Goal: Use online tool/utility

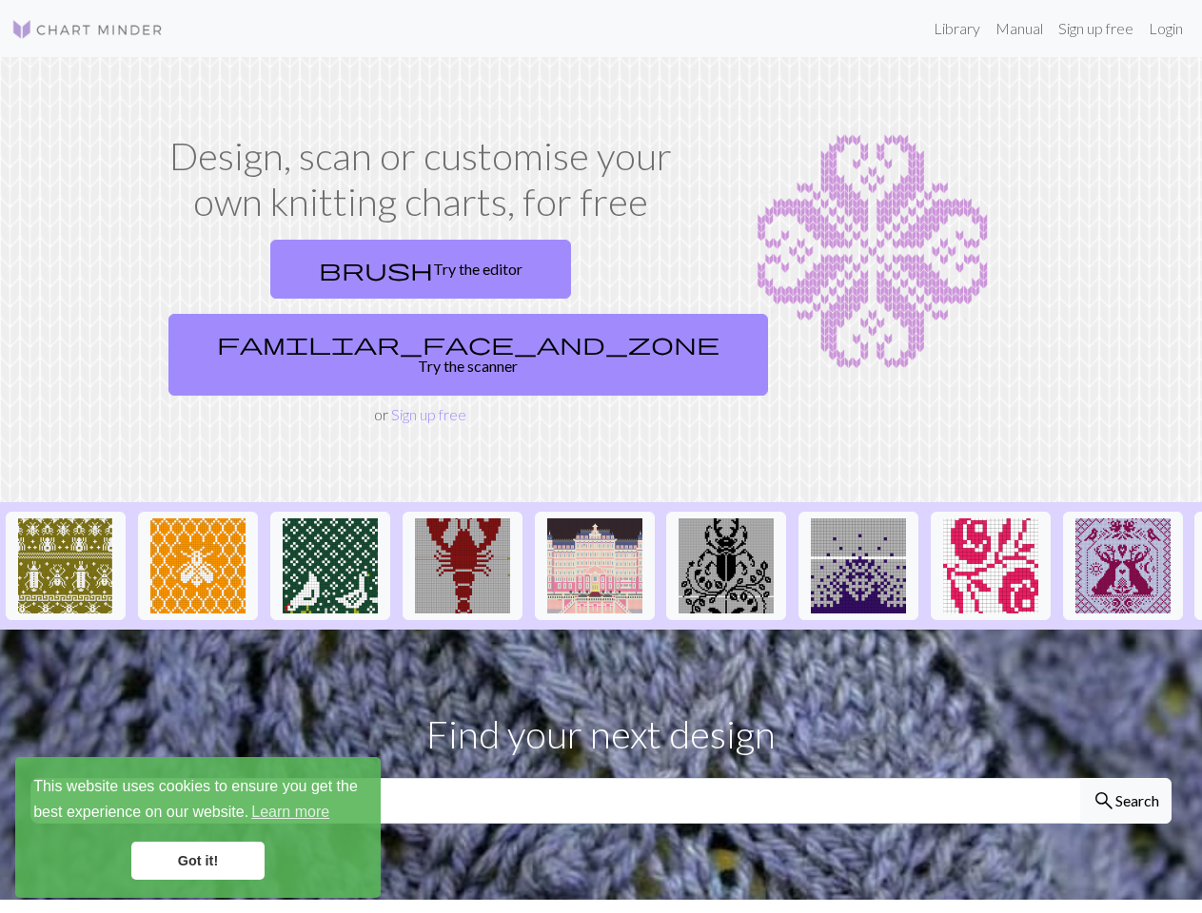
click at [198, 828] on div "This website uses cookies to ensure you get the best experience on our website.…" at bounding box center [197, 827] width 365 height 141
click at [66, 518] on img at bounding box center [65, 565] width 95 height 95
click at [198, 518] on img at bounding box center [197, 565] width 95 height 95
click at [330, 518] on img at bounding box center [330, 565] width 95 height 95
click at [462, 518] on img at bounding box center [462, 565] width 95 height 95
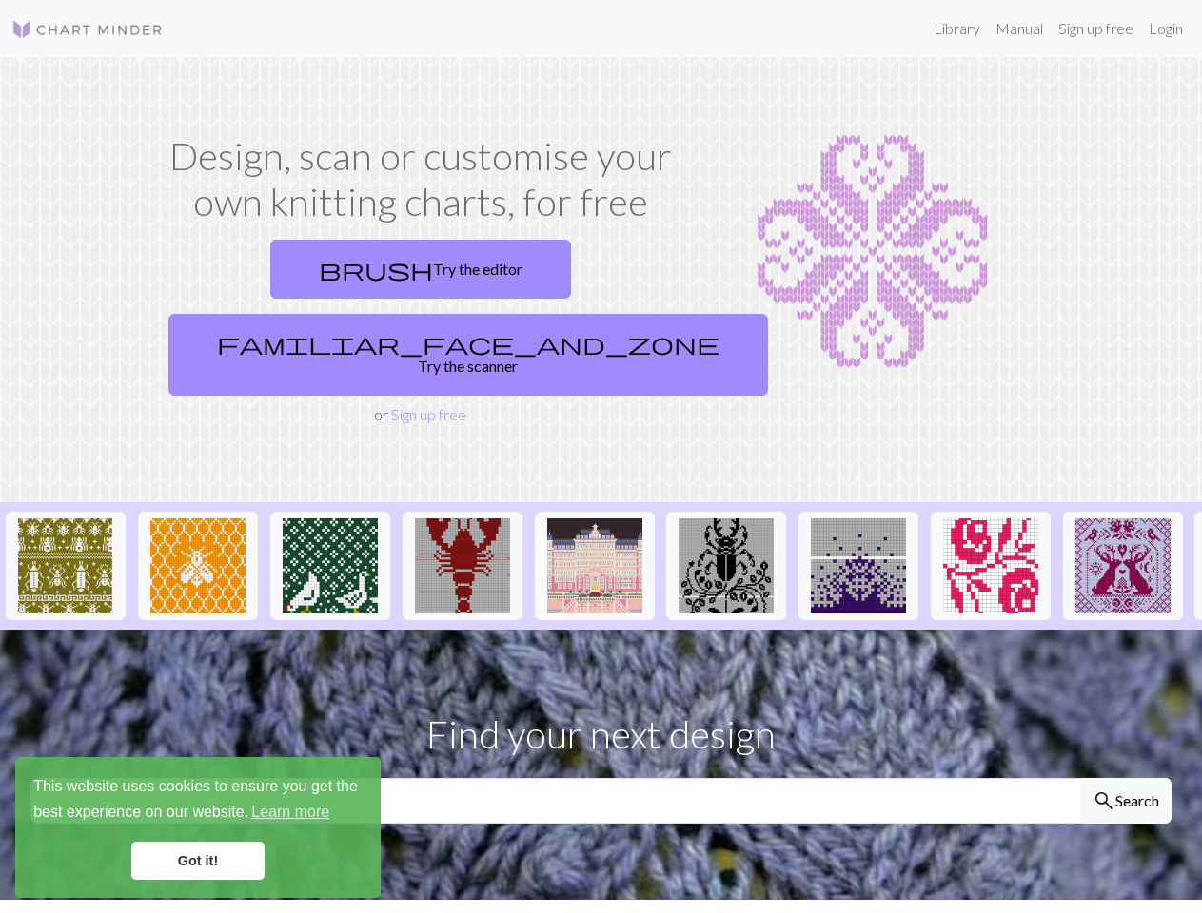
click at [595, 518] on img at bounding box center [594, 565] width 95 height 95
click at [726, 518] on img at bounding box center [725, 565] width 95 height 95
click at [858, 518] on img at bounding box center [858, 565] width 95 height 95
click at [990, 518] on img at bounding box center [990, 565] width 95 height 95
click at [1123, 518] on img at bounding box center [1122, 565] width 95 height 95
